Goal: Task Accomplishment & Management: Complete application form

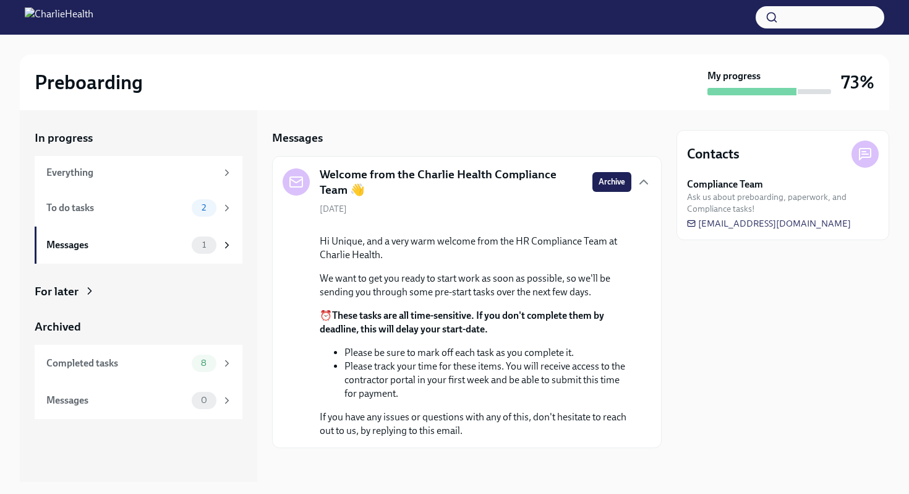
scroll to position [96, 0]
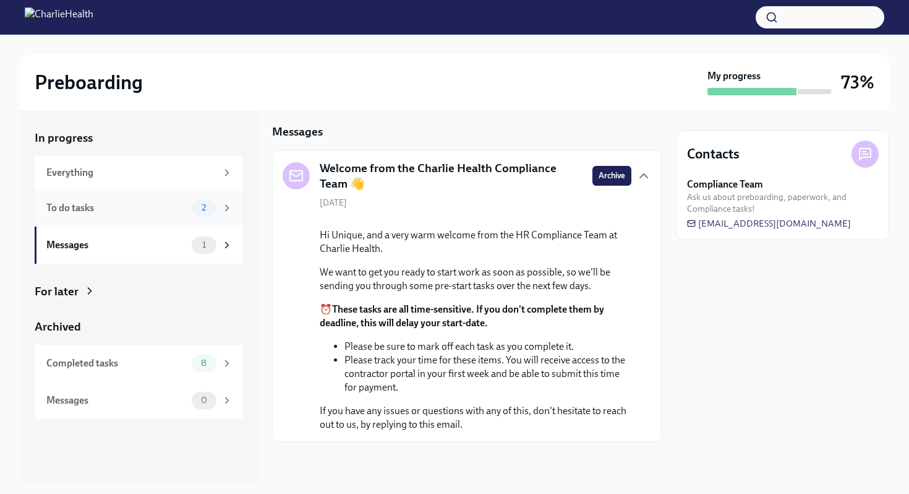
click at [219, 202] on div "2" at bounding box center [212, 207] width 41 height 17
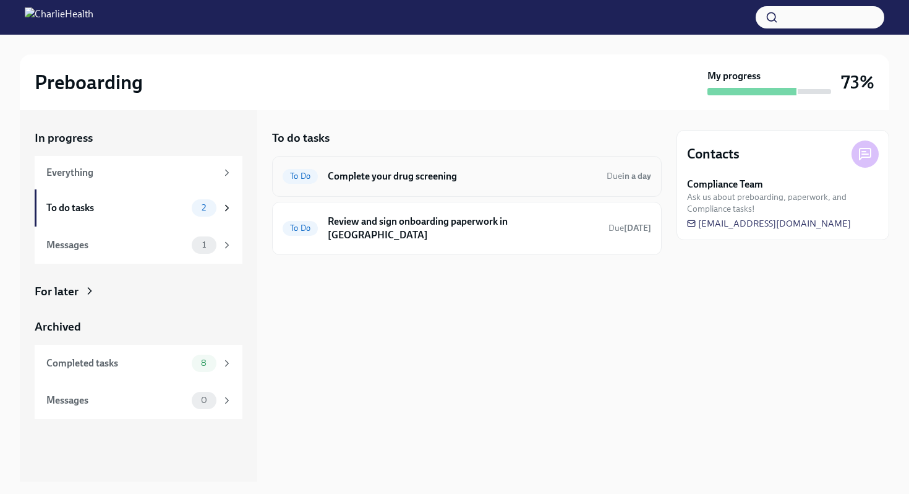
click at [494, 178] on h6 "Complete your drug screening" at bounding box center [462, 176] width 269 height 14
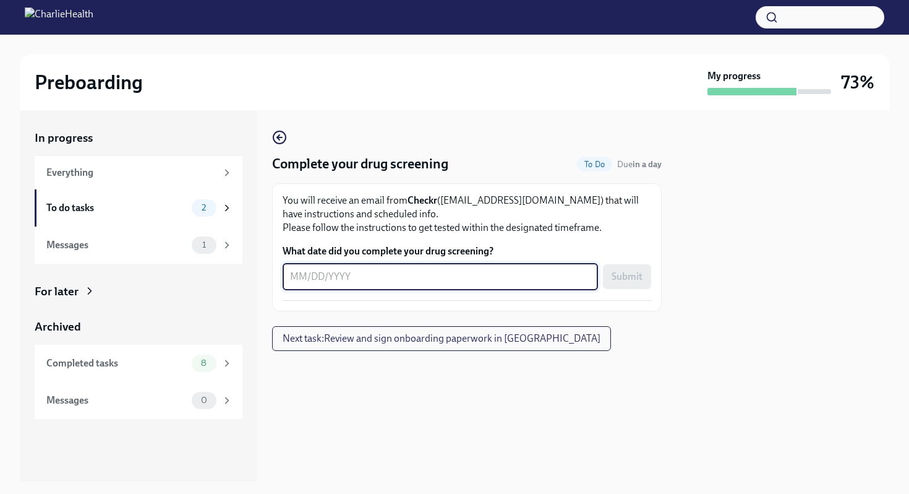
click at [435, 281] on textarea "What date did you complete your drug screening?" at bounding box center [440, 276] width 301 height 15
click at [492, 275] on textarea "What date did you complete your drug screening?" at bounding box center [440, 276] width 301 height 15
type textarea "[DATE]"
click at [645, 278] on button "Submit" at bounding box center [627, 276] width 48 height 25
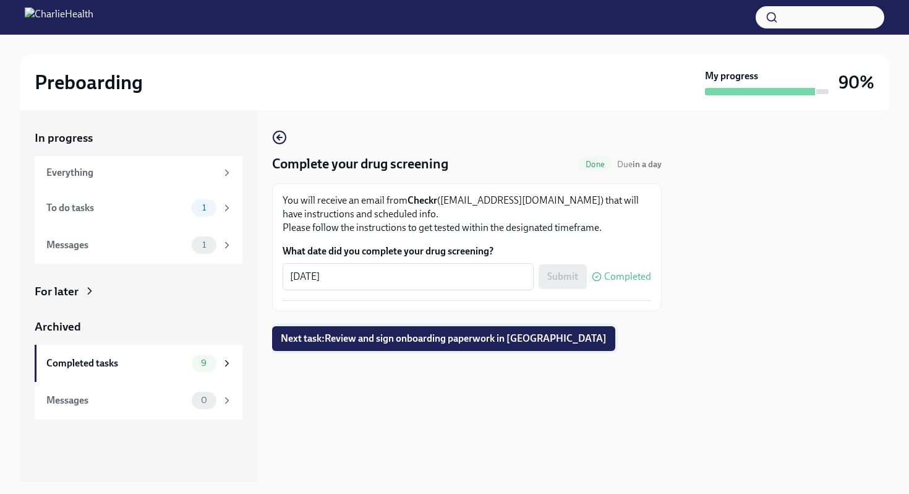
click at [390, 338] on span "Next task : Review and sign onboarding paperwork in [GEOGRAPHIC_DATA]" at bounding box center [444, 338] width 326 height 12
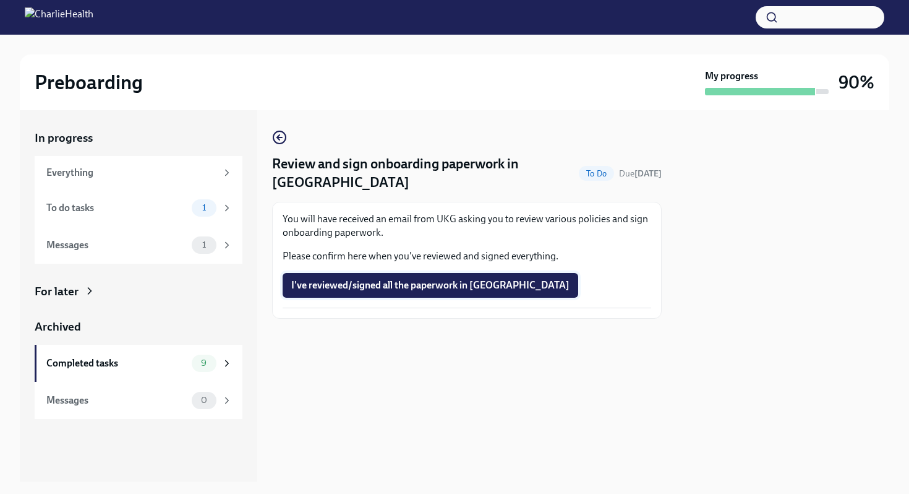
click at [474, 279] on span "I've reviewed/signed all the paperwork in [GEOGRAPHIC_DATA]" at bounding box center [430, 285] width 278 height 12
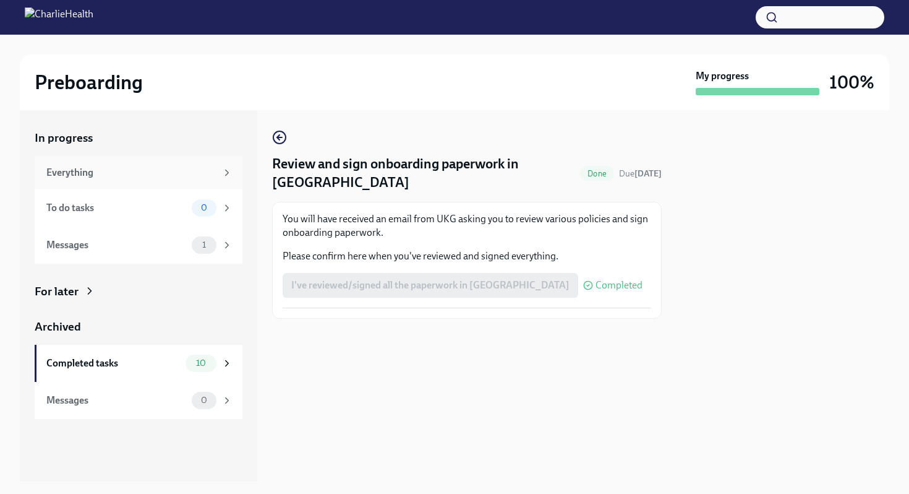
click at [228, 173] on icon at bounding box center [227, 172] width 3 height 6
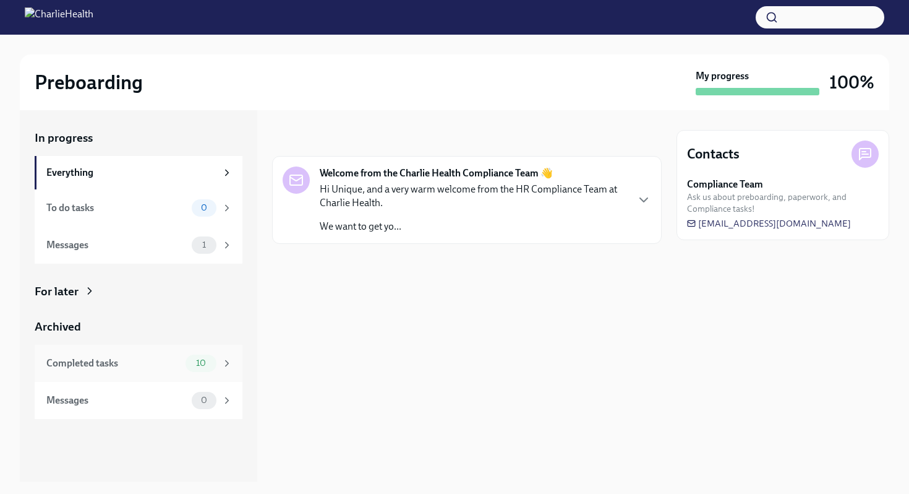
click at [234, 356] on div "Completed tasks 10" at bounding box center [139, 363] width 208 height 37
